Goal: Information Seeking & Learning: Check status

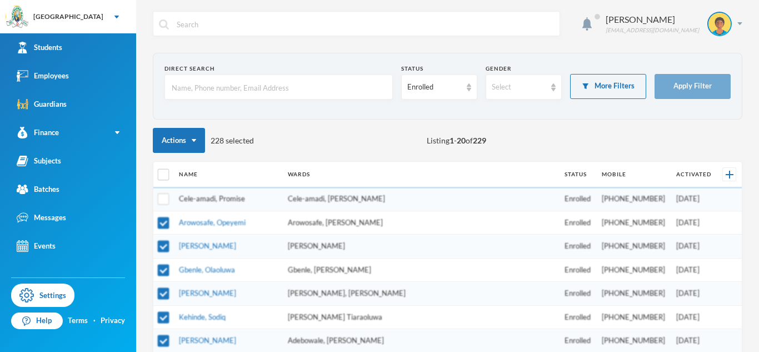
click at [220, 199] on link "Cele-amadi, Promise" at bounding box center [212, 198] width 66 height 9
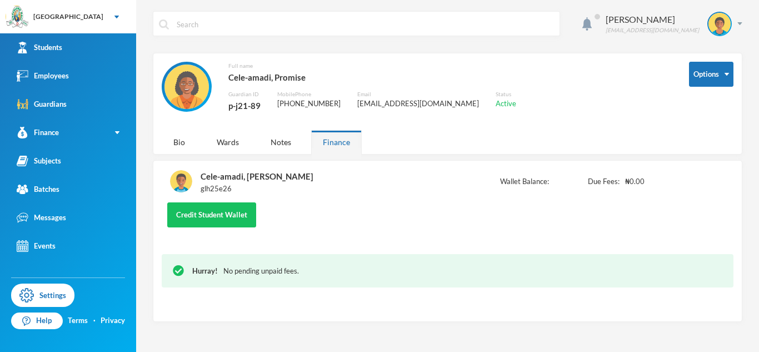
click at [205, 167] on div "Cele-amadi, [PERSON_NAME] glh25e26 Wallet Balance: Due Fees: ₦0.00 Credit Stude…" at bounding box center [447, 241] width 589 height 162
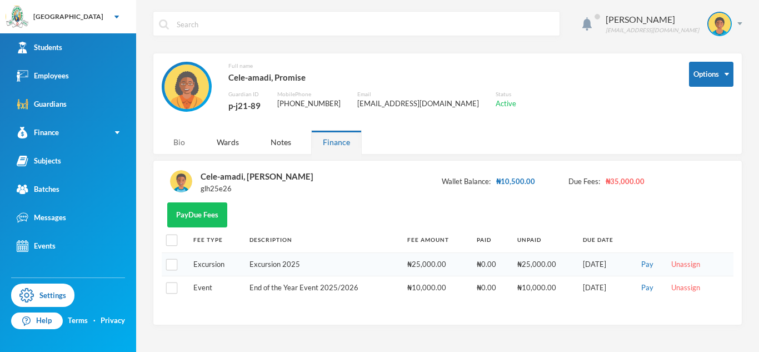
click at [183, 143] on div "Bio" at bounding box center [179, 142] width 35 height 24
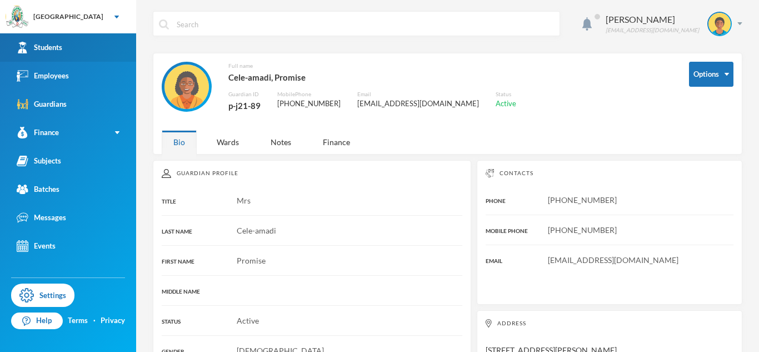
click at [70, 53] on link "Students" at bounding box center [68, 47] width 136 height 28
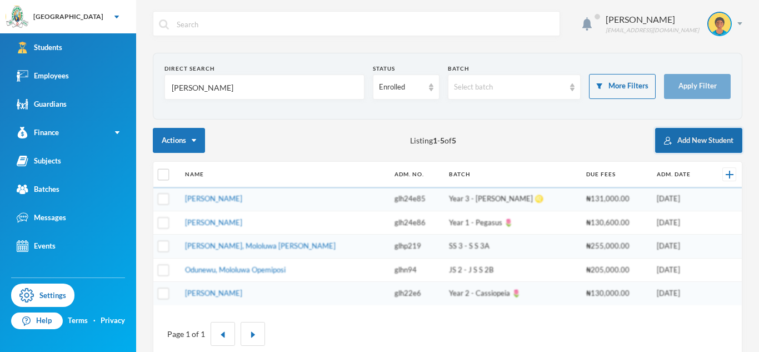
click at [708, 142] on button "Add New Student" at bounding box center [698, 140] width 87 height 25
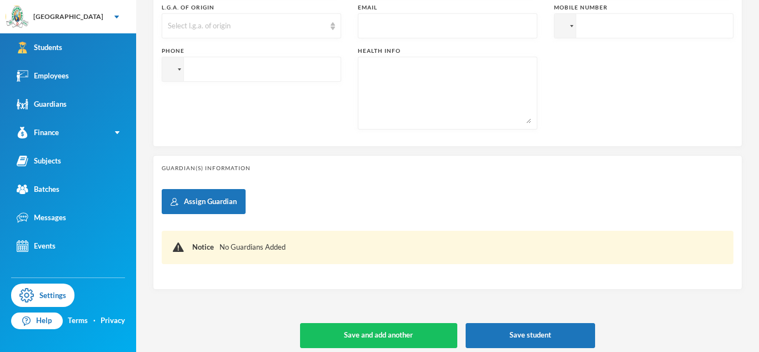
scroll to position [383, 0]
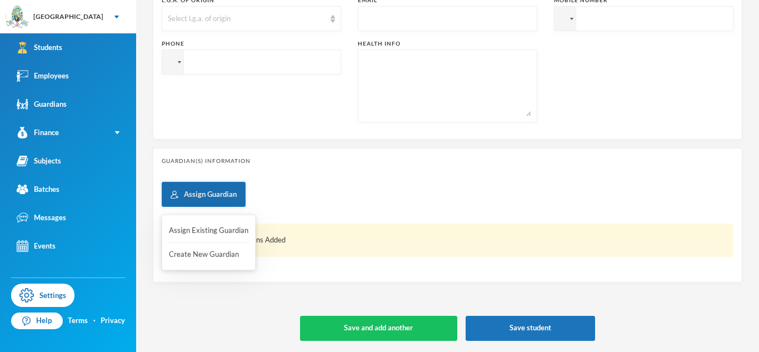
click at [204, 194] on button "Assign Guardian" at bounding box center [204, 194] width 84 height 25
click at [212, 257] on button "Create New Guardian" at bounding box center [209, 254] width 82 height 20
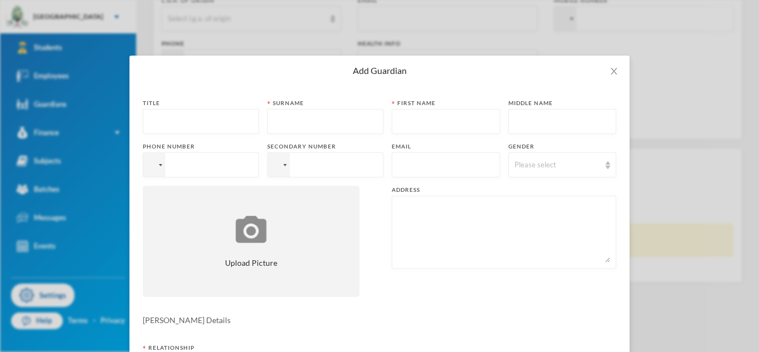
scroll to position [176, 0]
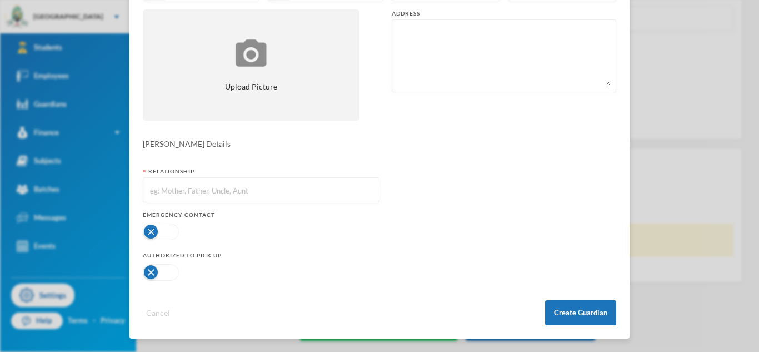
click at [161, 311] on button "Cancel" at bounding box center [158, 312] width 31 height 13
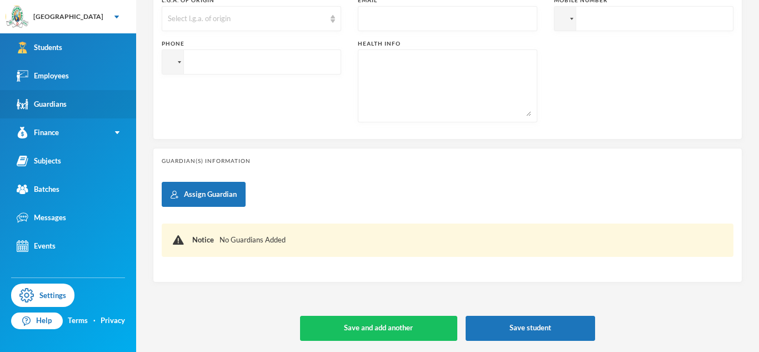
click at [100, 97] on link "Guardians" at bounding box center [68, 104] width 136 height 28
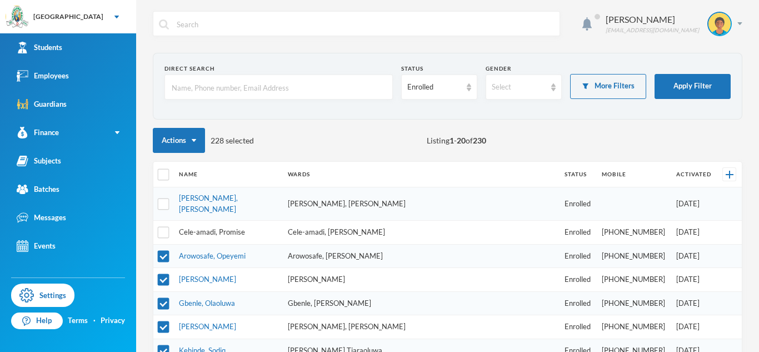
click at [207, 227] on link "Cele-amadi, Promise" at bounding box center [212, 231] width 66 height 9
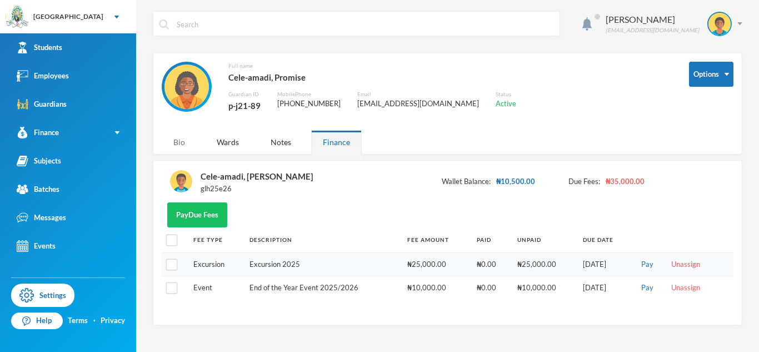
click at [186, 140] on div "Bio" at bounding box center [179, 142] width 35 height 24
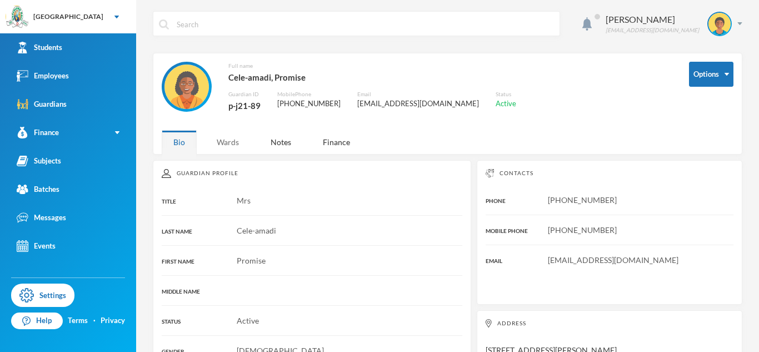
click at [224, 141] on div "Wards" at bounding box center [228, 142] width 46 height 24
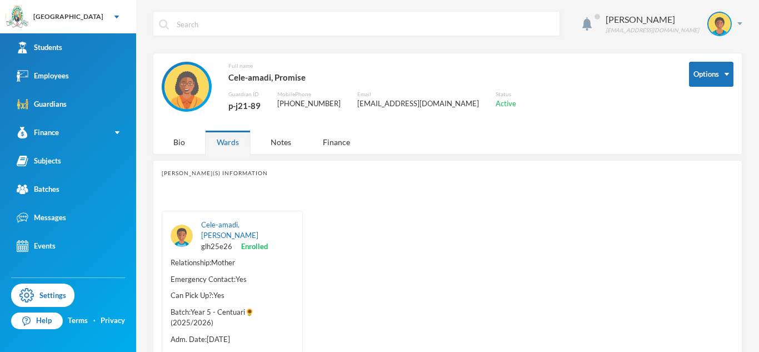
scroll to position [38, 0]
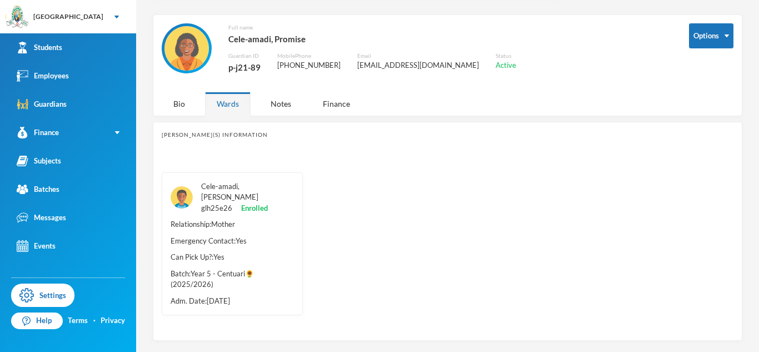
click at [250, 186] on link "Cele-amadi, [PERSON_NAME]" at bounding box center [229, 192] width 57 height 20
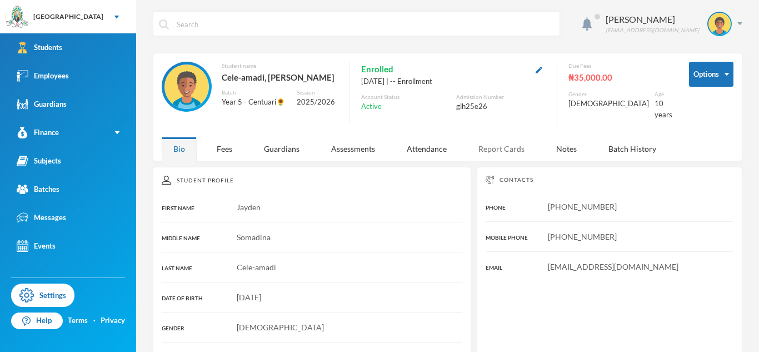
click at [506, 147] on div "Report Cards" at bounding box center [501, 149] width 69 height 24
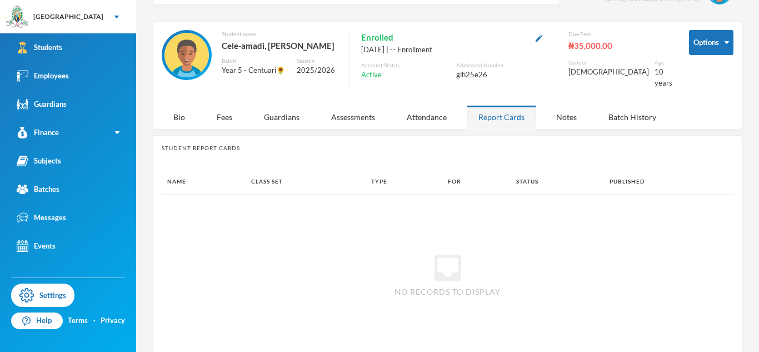
scroll to position [37, 0]
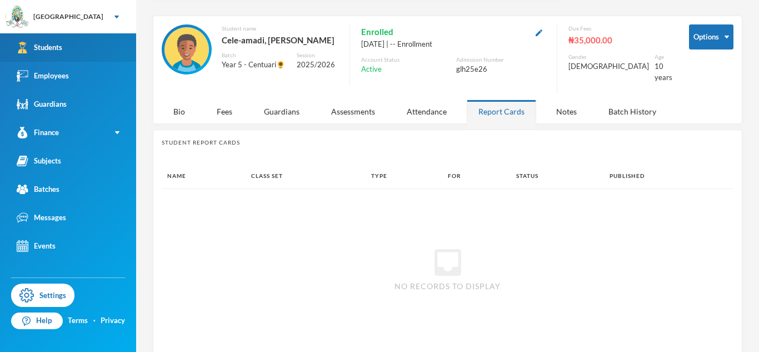
click at [107, 56] on link "Students" at bounding box center [68, 47] width 136 height 28
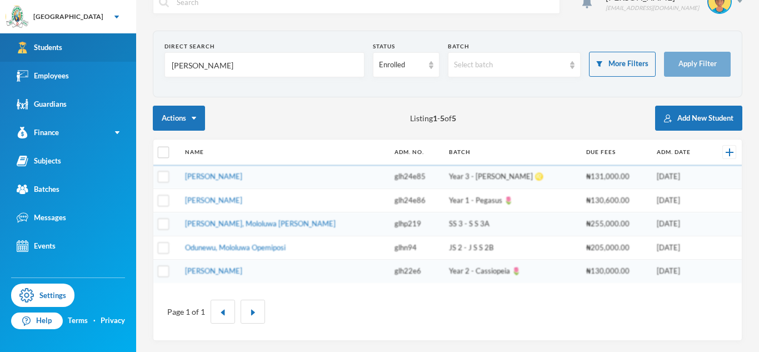
scroll to position [22, 0]
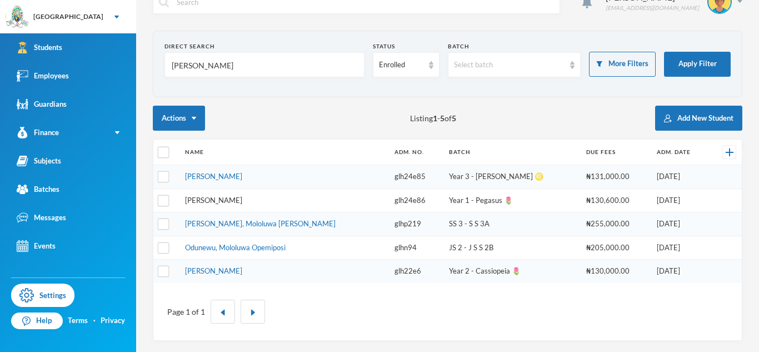
click at [230, 199] on link "[PERSON_NAME]" at bounding box center [213, 200] width 57 height 9
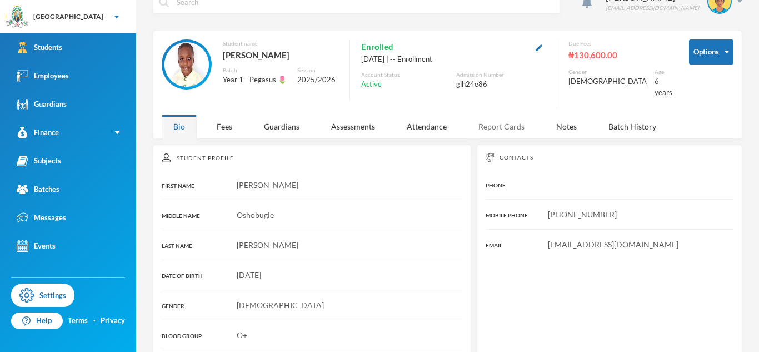
click at [502, 114] on div "Report Cards" at bounding box center [501, 126] width 69 height 24
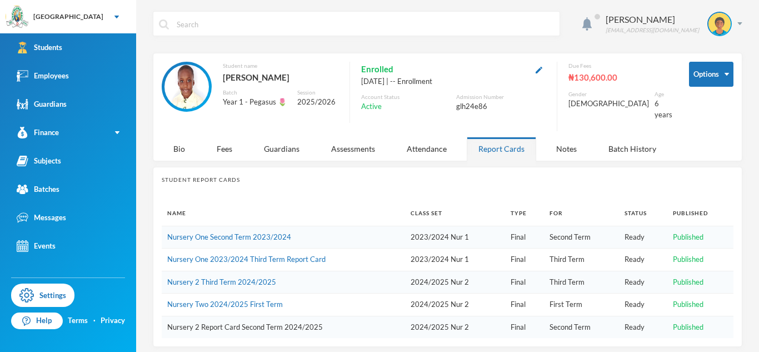
click at [291, 322] on link "Nursery 2 Report Card Second Term 2024/2025" at bounding box center [245, 326] width 156 height 9
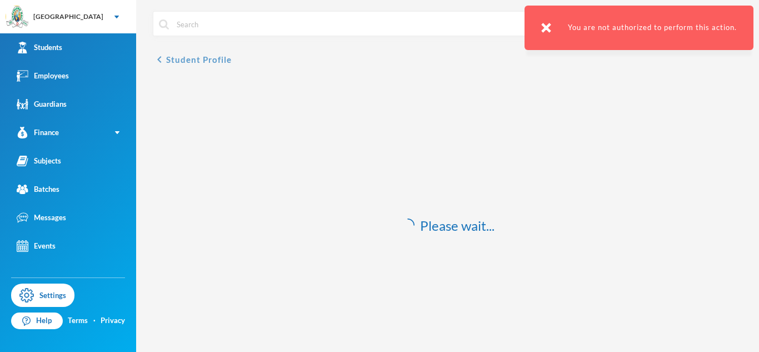
click at [159, 56] on icon "chevron_left" at bounding box center [159, 59] width 13 height 13
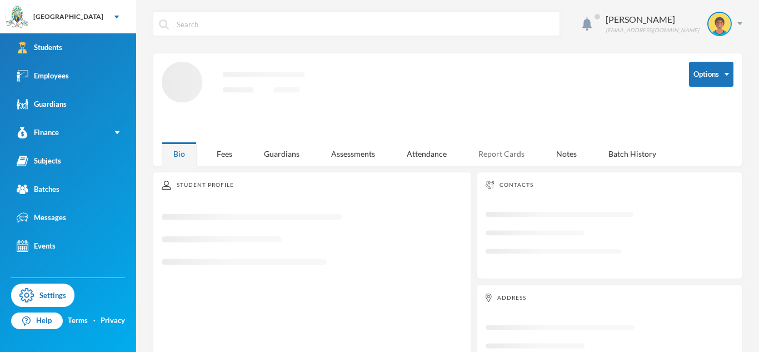
click at [497, 152] on div "Report Cards" at bounding box center [501, 154] width 69 height 24
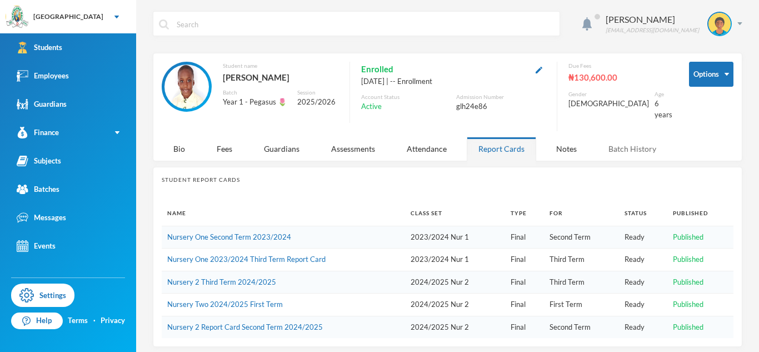
click at [636, 143] on div "Batch History" at bounding box center [632, 149] width 71 height 24
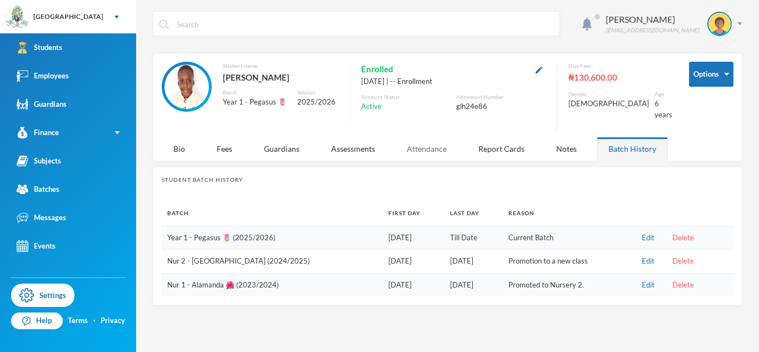
click at [440, 148] on div "Attendance" at bounding box center [426, 149] width 63 height 24
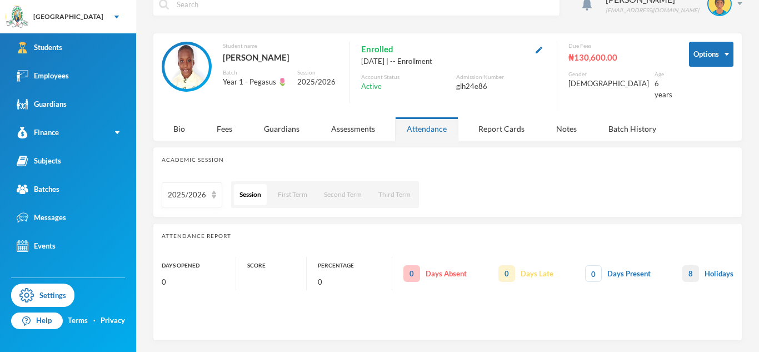
scroll to position [12, 0]
